Goal: Task Accomplishment & Management: Use online tool/utility

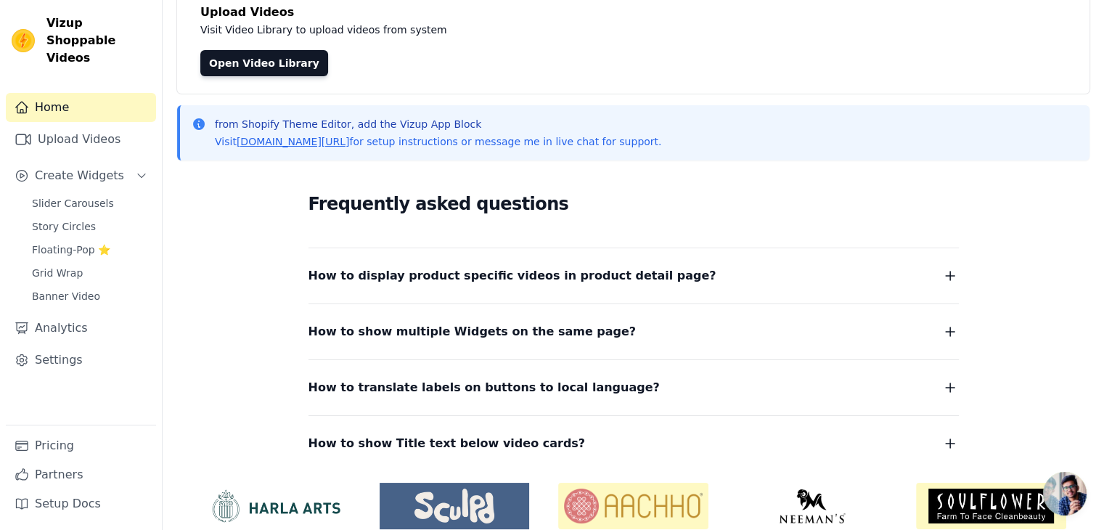
scroll to position [145, 0]
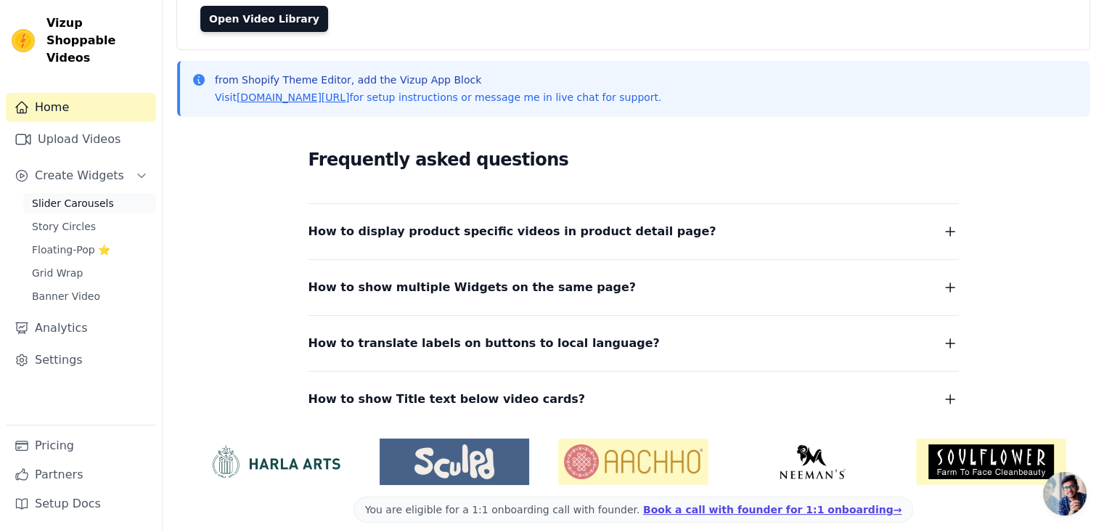
click at [81, 196] on span "Slider Carousels" at bounding box center [73, 203] width 82 height 15
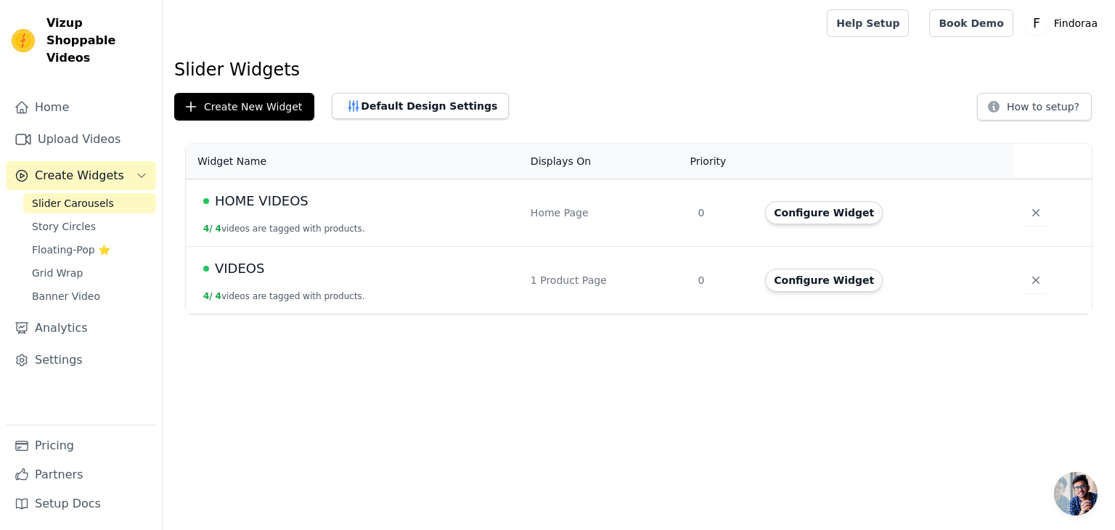
click at [356, 213] on td "HOME VIDEOS 4 / 4 videos are tagged with products." at bounding box center [354, 213] width 336 height 68
click at [234, 179] on td "HOME VIDEOS 4 / 4 videos are tagged with products." at bounding box center [354, 213] width 336 height 68
click at [299, 199] on span "HOME VIDEOS" at bounding box center [262, 201] width 94 height 20
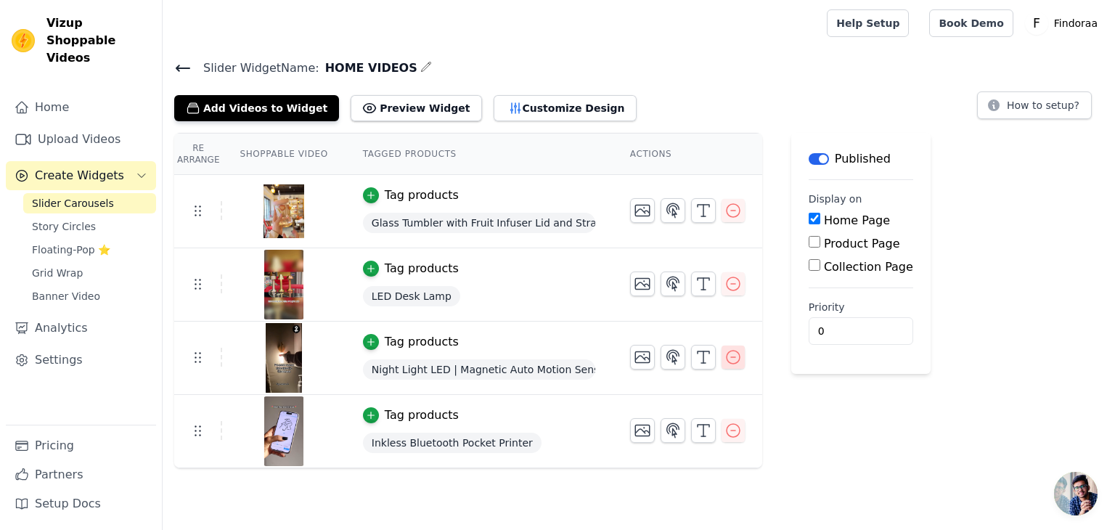
click at [727, 356] on icon "button" at bounding box center [733, 357] width 13 height 13
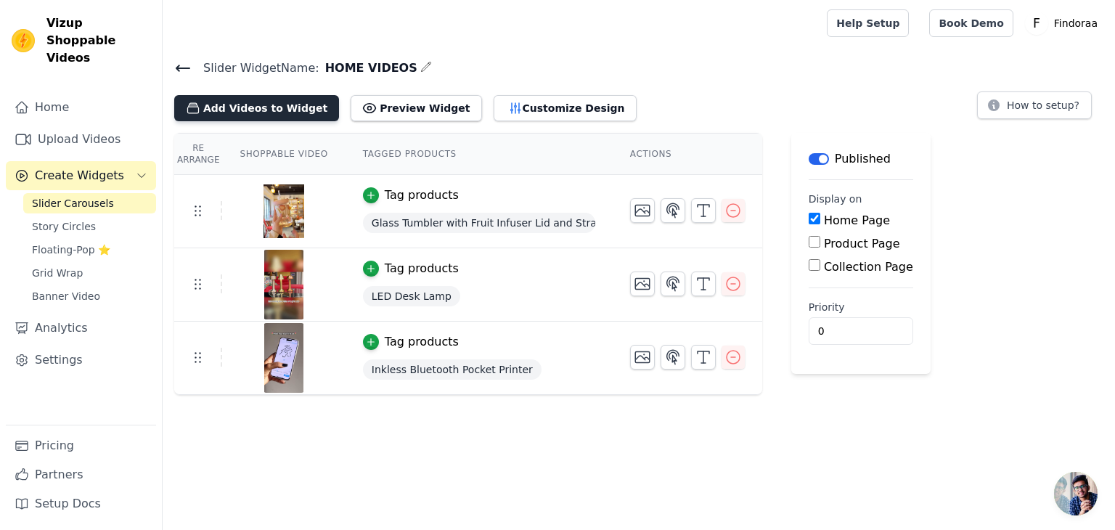
click at [273, 117] on button "Add Videos to Widget" at bounding box center [256, 108] width 165 height 26
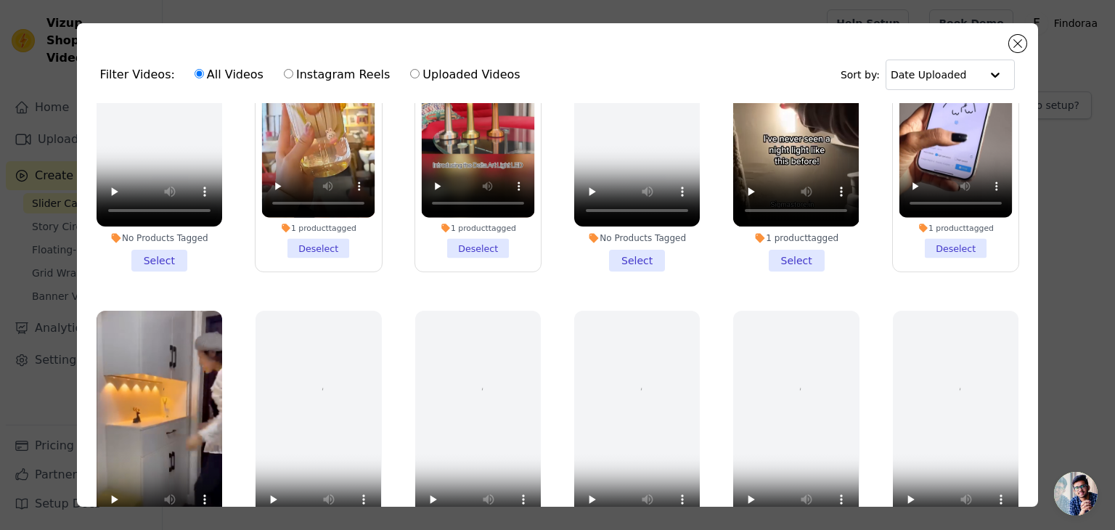
scroll to position [145, 0]
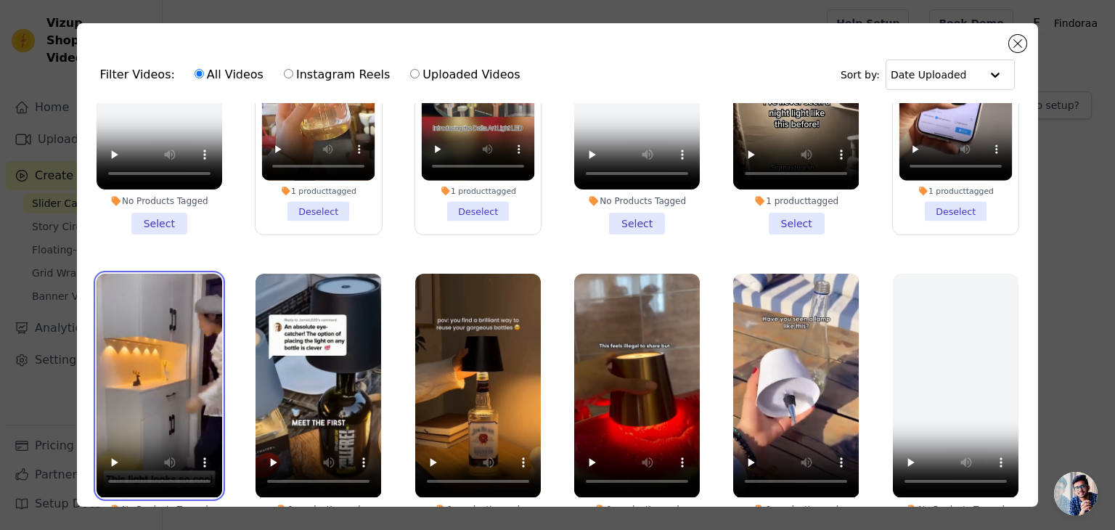
click at [177, 274] on video at bounding box center [160, 386] width 126 height 224
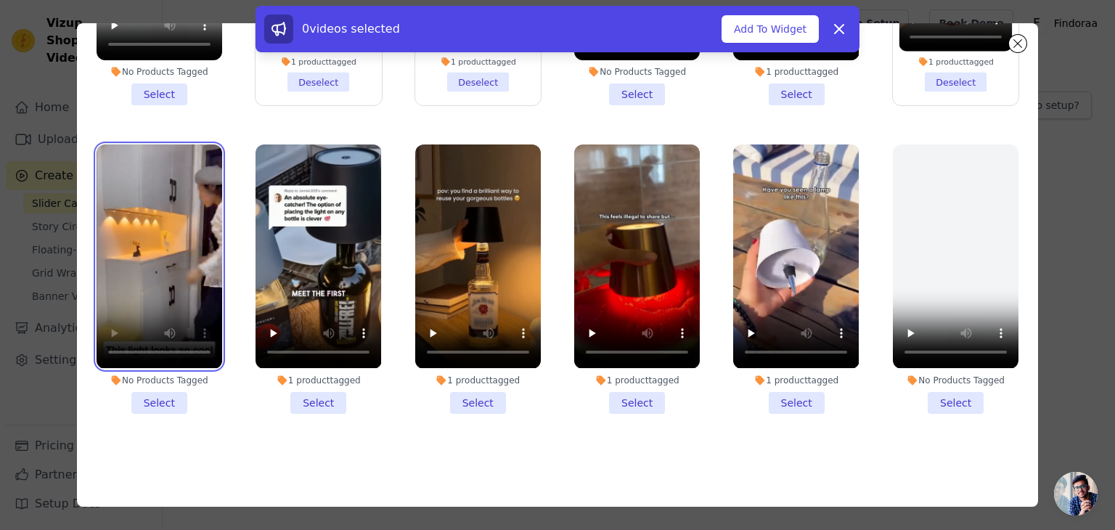
scroll to position [126, 0]
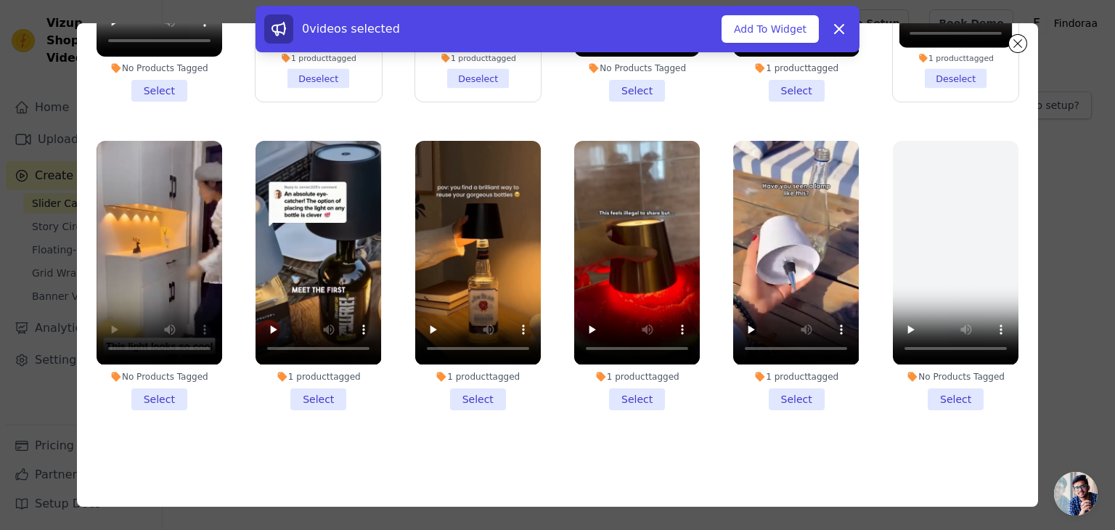
click at [167, 393] on li "No Products Tagged Select" at bounding box center [160, 275] width 126 height 269
click at [0, 0] on input "No Products Tagged Select" at bounding box center [0, 0] width 0 height 0
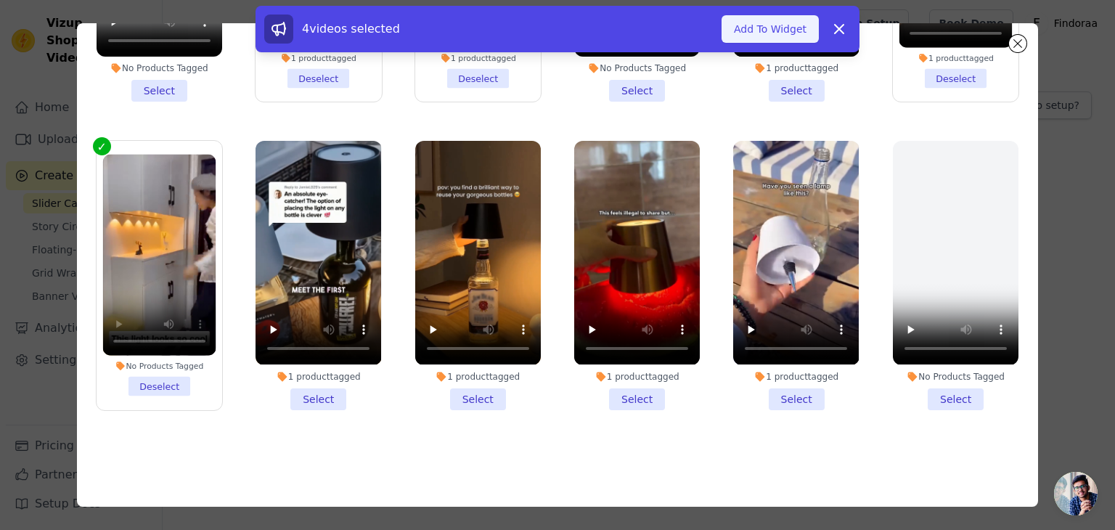
click at [774, 28] on button "Add To Widget" at bounding box center [770, 29] width 97 height 28
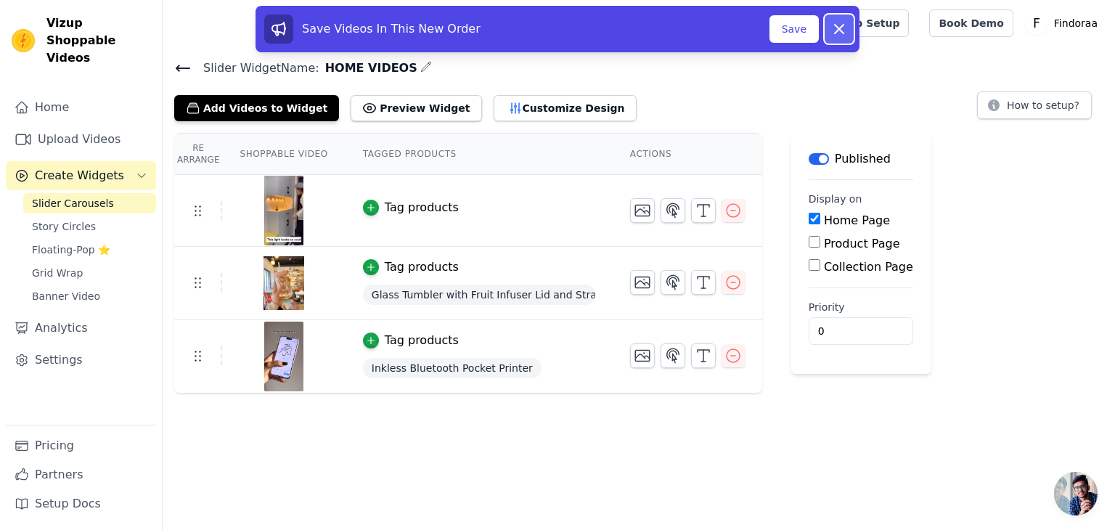
click at [835, 33] on icon at bounding box center [839, 29] width 9 height 9
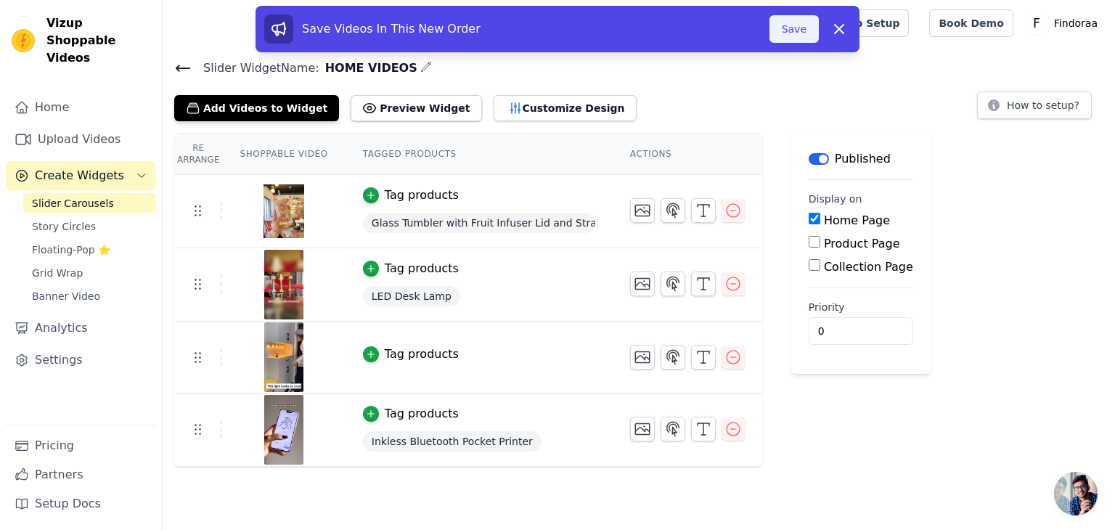
click at [795, 32] on button "Save" at bounding box center [793, 29] width 49 height 28
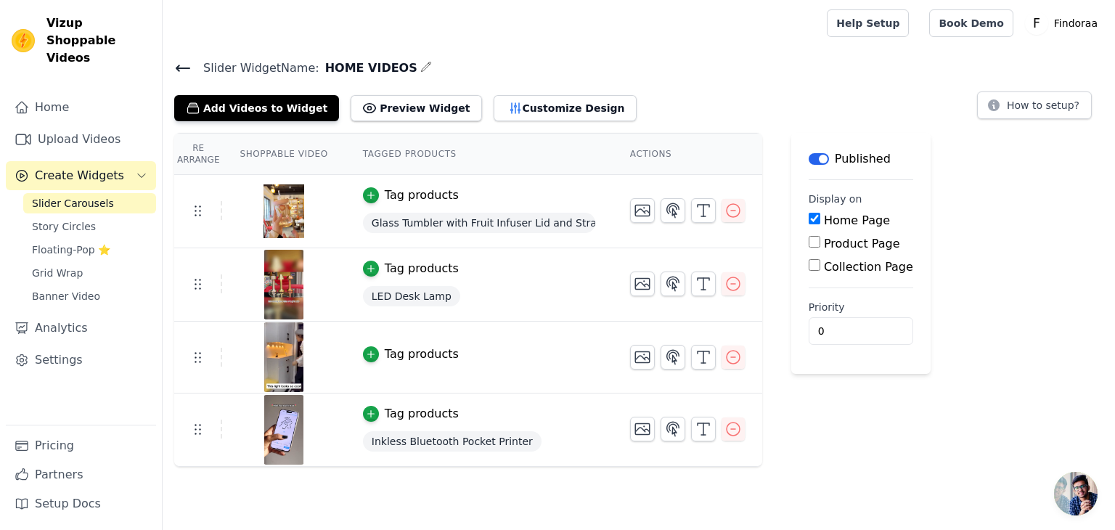
click at [1015, 185] on div "Re Arrange Shoppable Video Tagged Products Actions Tag products Glass Tumbler w…" at bounding box center [639, 300] width 952 height 334
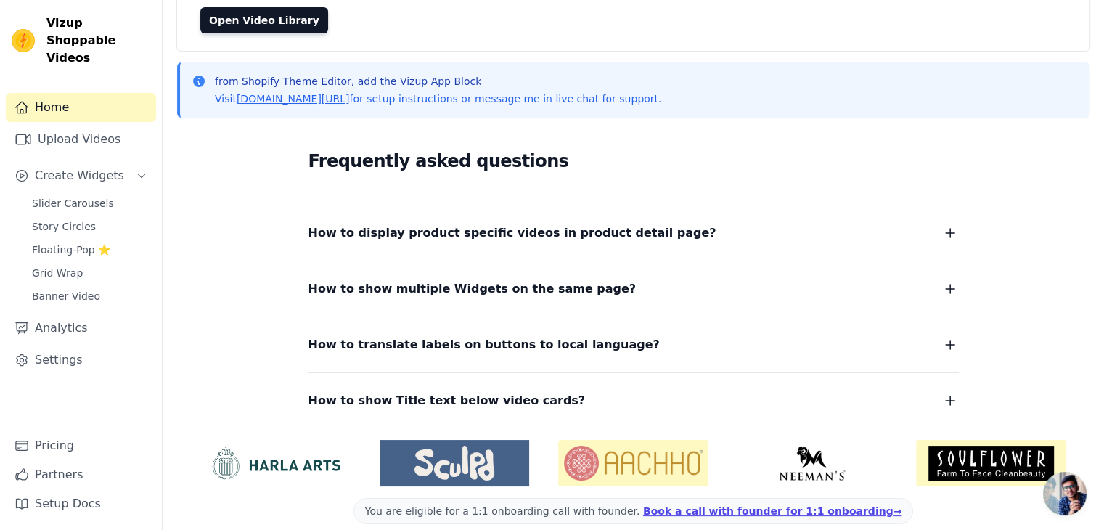
scroll to position [145, 0]
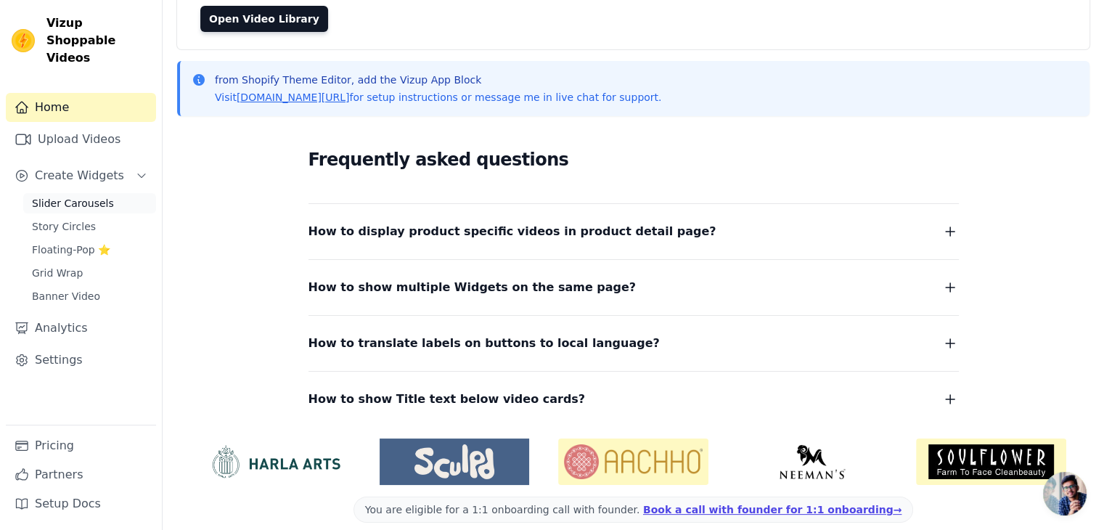
click at [75, 196] on span "Slider Carousels" at bounding box center [73, 203] width 82 height 15
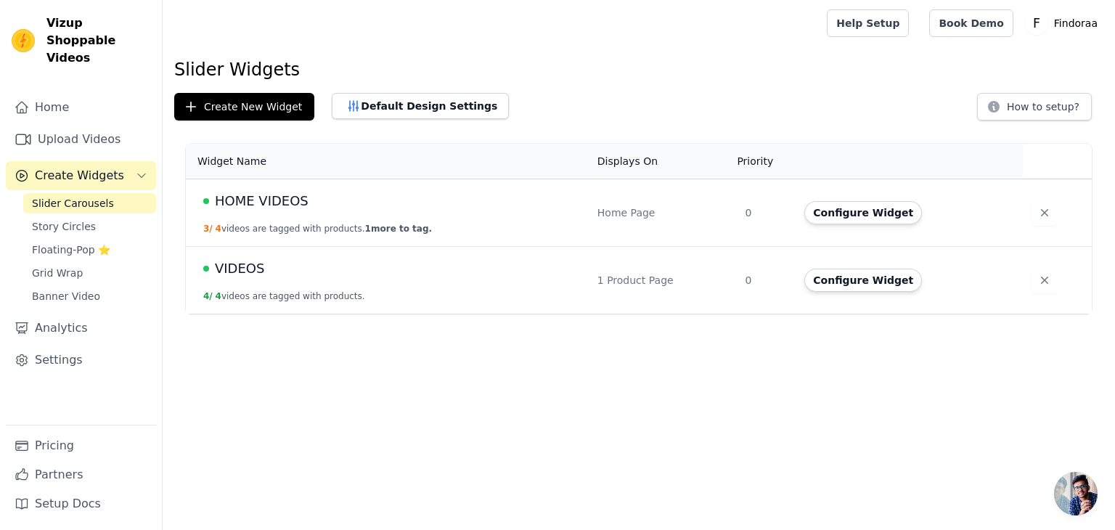
click at [324, 213] on td "HOME VIDEOS 3 / 4 videos are tagged with products. 1 more to tag." at bounding box center [387, 213] width 403 height 68
click at [221, 226] on button "3 / 4 videos are tagged with products. 1 more to tag." at bounding box center [317, 229] width 229 height 12
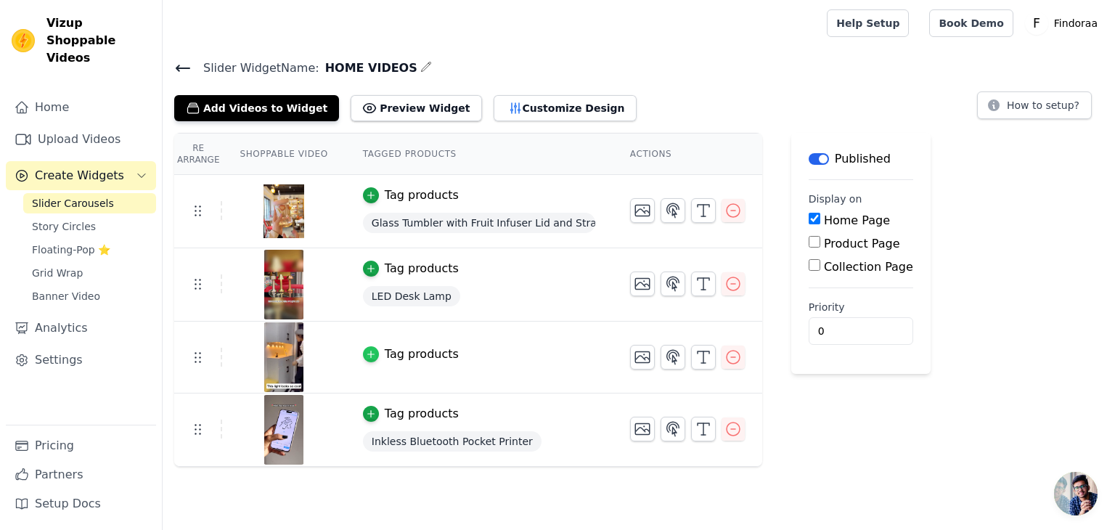
click at [366, 350] on icon "button" at bounding box center [371, 354] width 10 height 10
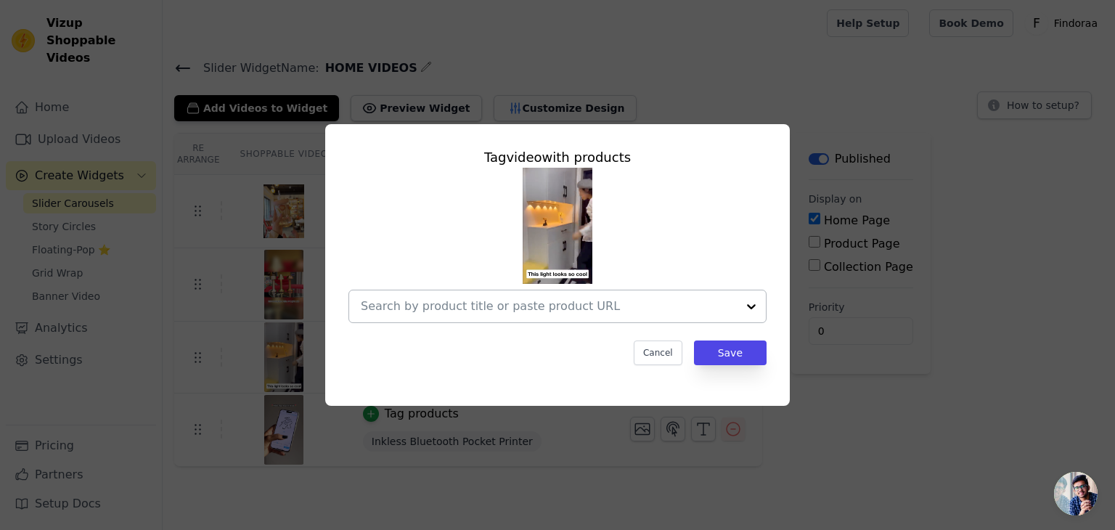
click at [443, 289] on div at bounding box center [557, 245] width 418 height 155
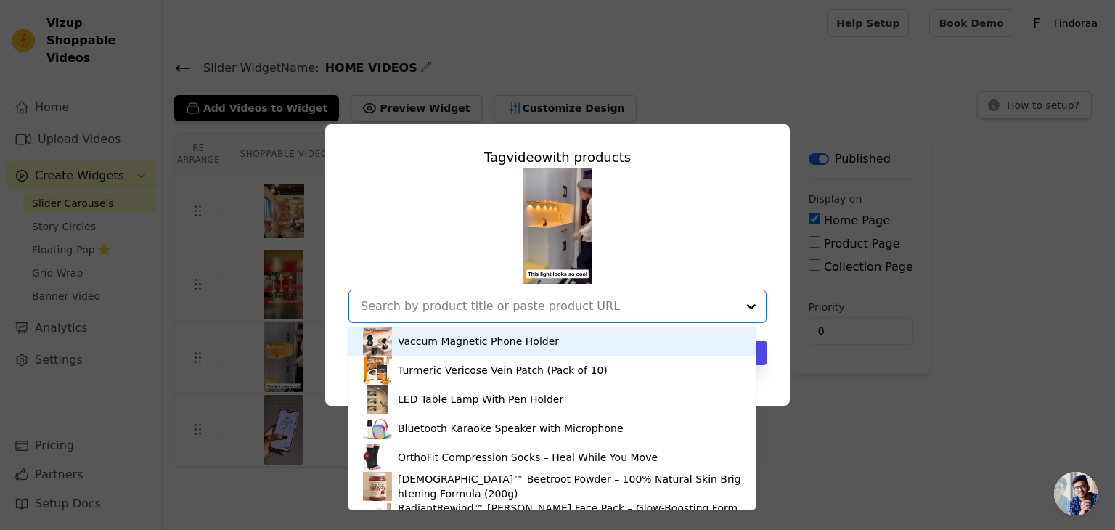
click at [443, 298] on input "text" at bounding box center [549, 306] width 376 height 17
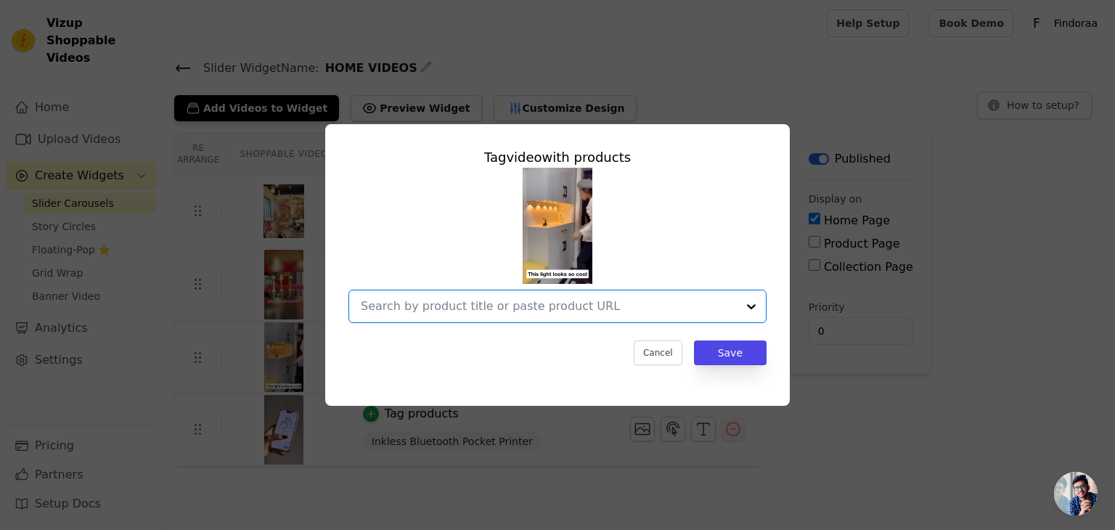
click at [443, 298] on input "text" at bounding box center [549, 306] width 376 height 17
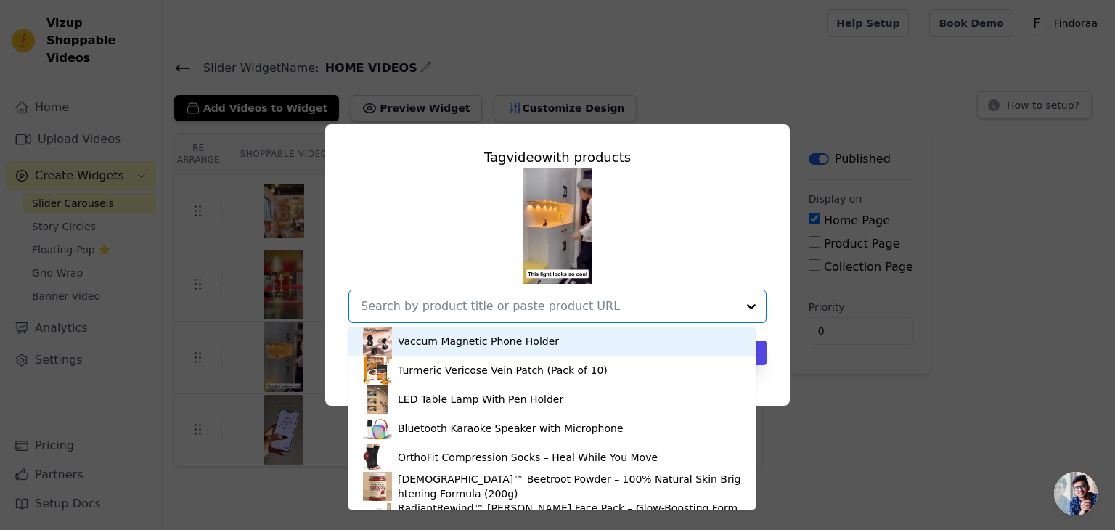
type input "V"
type input "CAB"
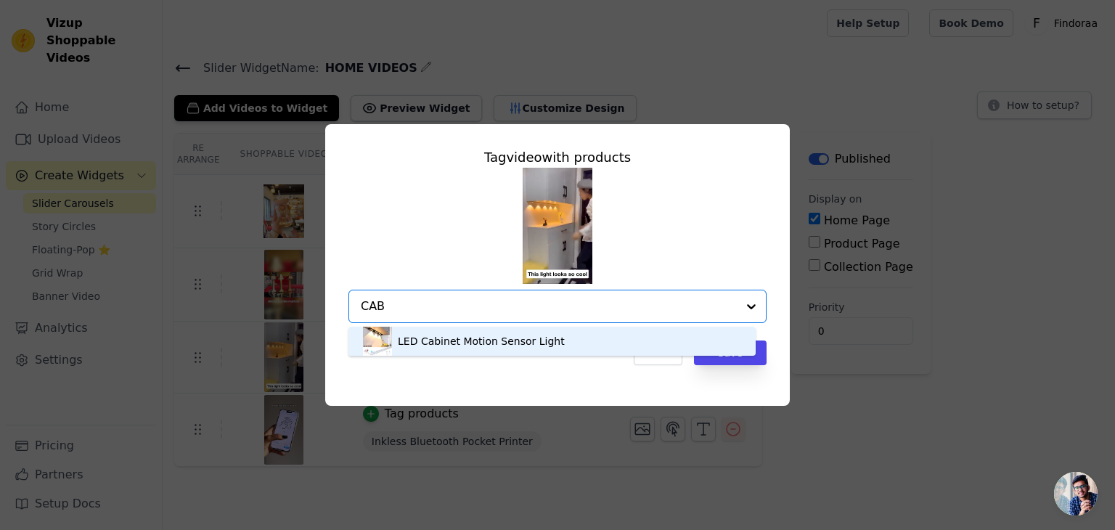
click at [553, 340] on div "LED Cabinet Motion Sensor Light" at bounding box center [552, 341] width 378 height 29
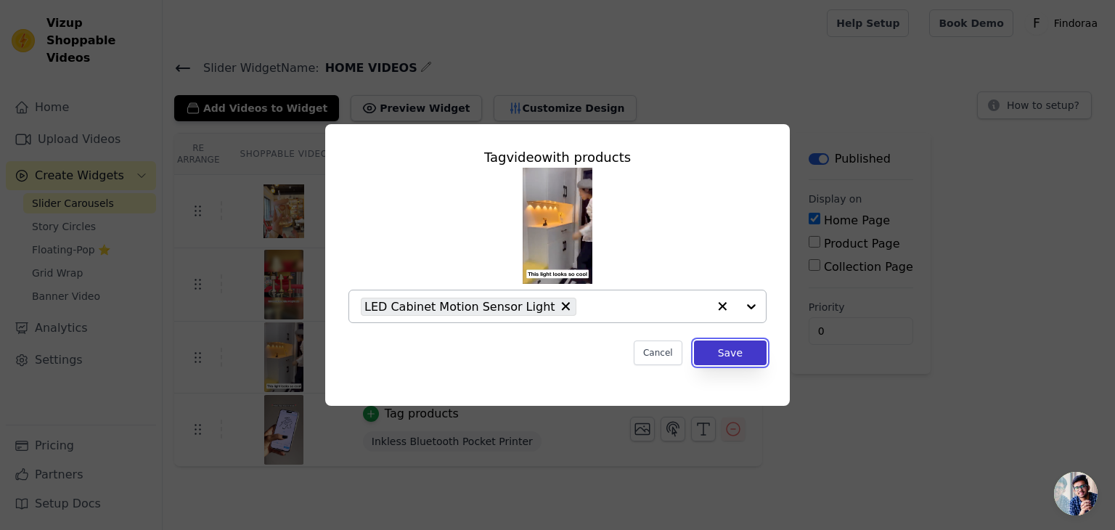
click at [745, 349] on button "Save" at bounding box center [730, 352] width 73 height 25
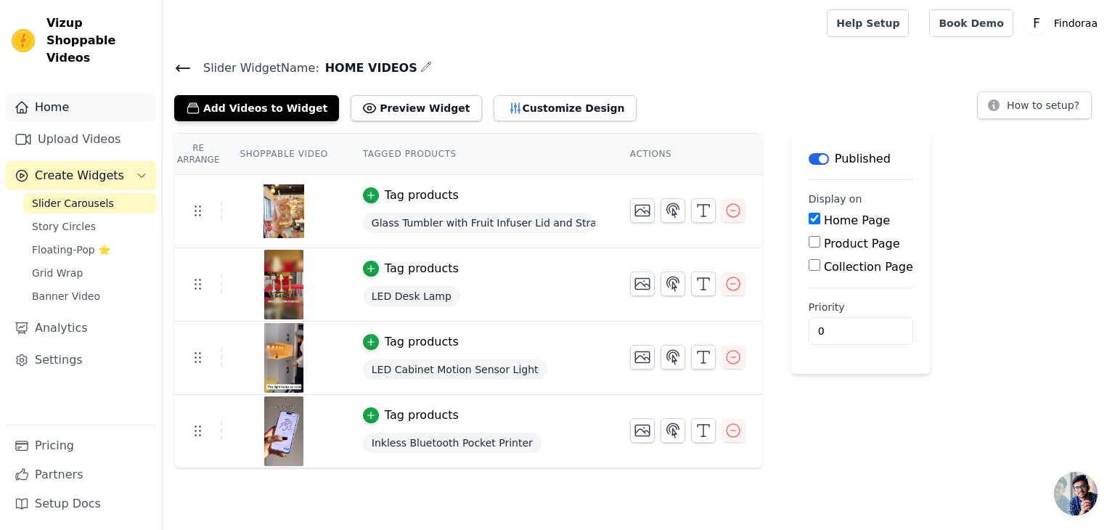
click at [47, 93] on link "Home" at bounding box center [81, 107] width 150 height 29
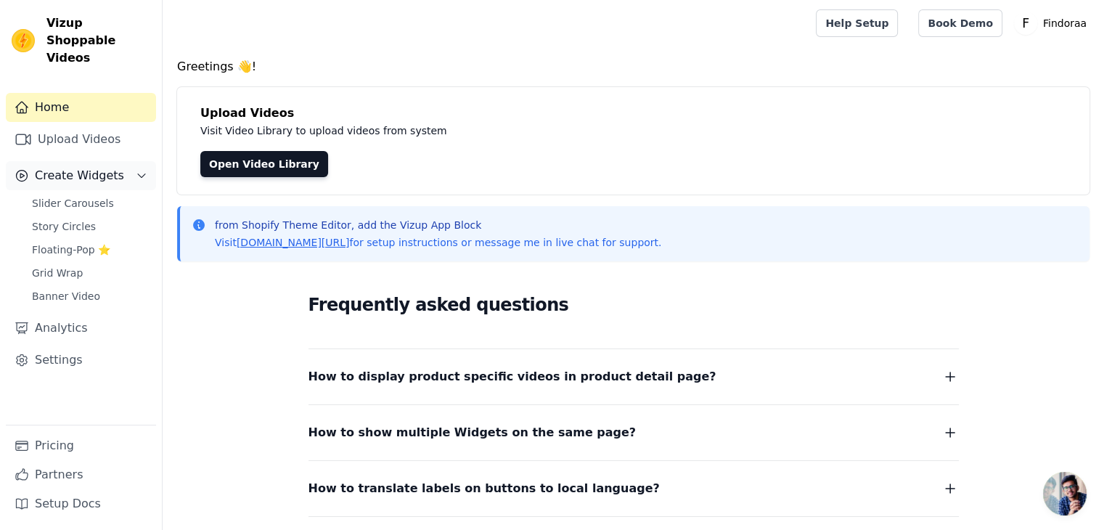
click at [67, 167] on span "Create Widgets" at bounding box center [79, 175] width 89 height 17
